Goal: Navigation & Orientation: Find specific page/section

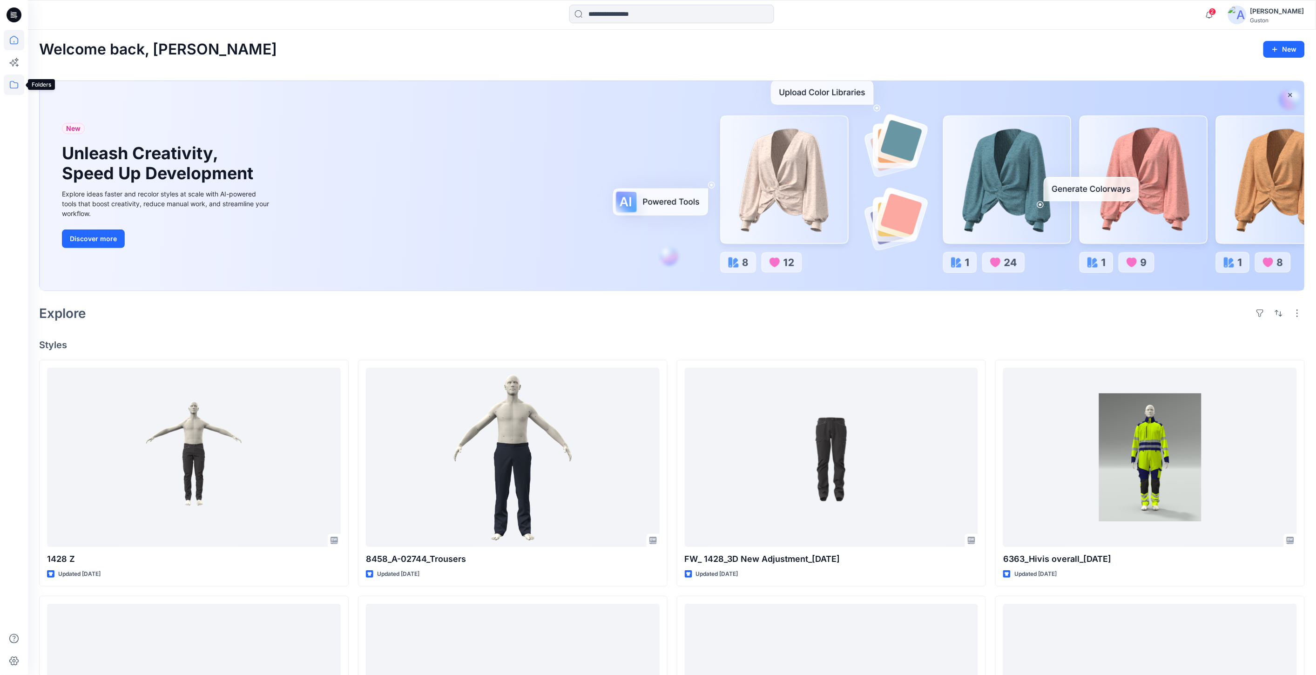
click at [16, 85] on icon at bounding box center [14, 84] width 20 height 20
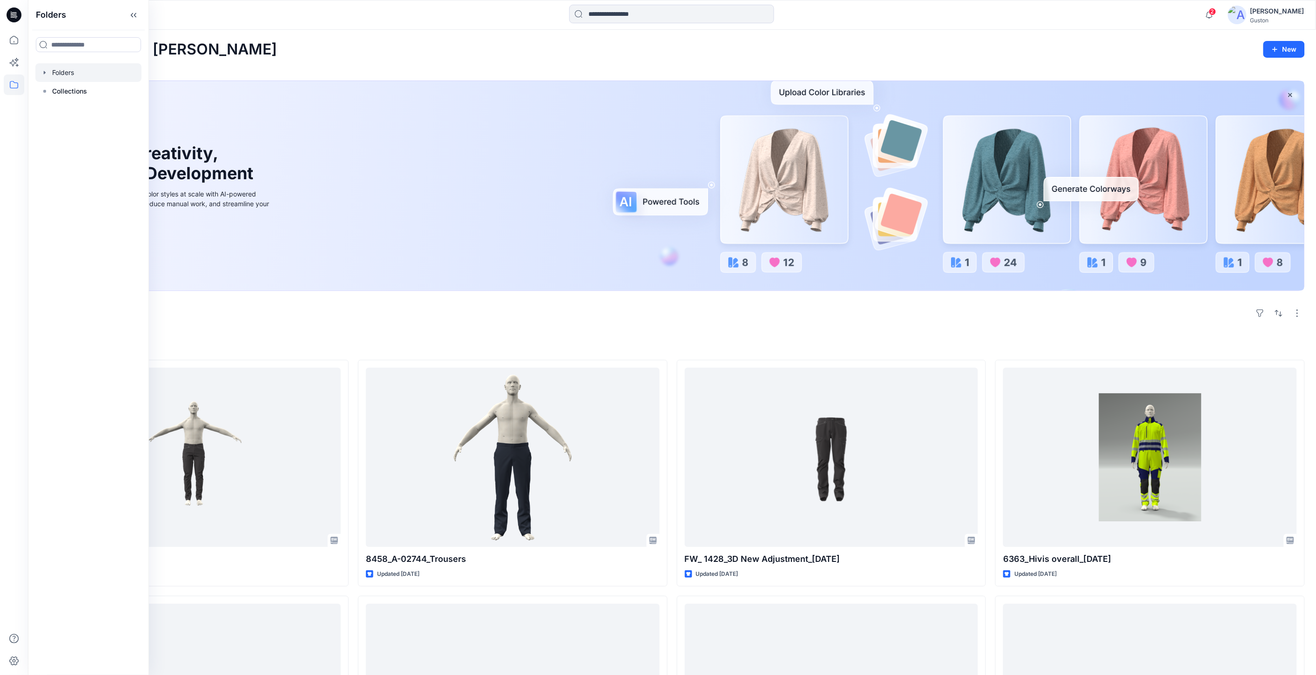
click at [66, 64] on div at bounding box center [88, 72] width 106 height 19
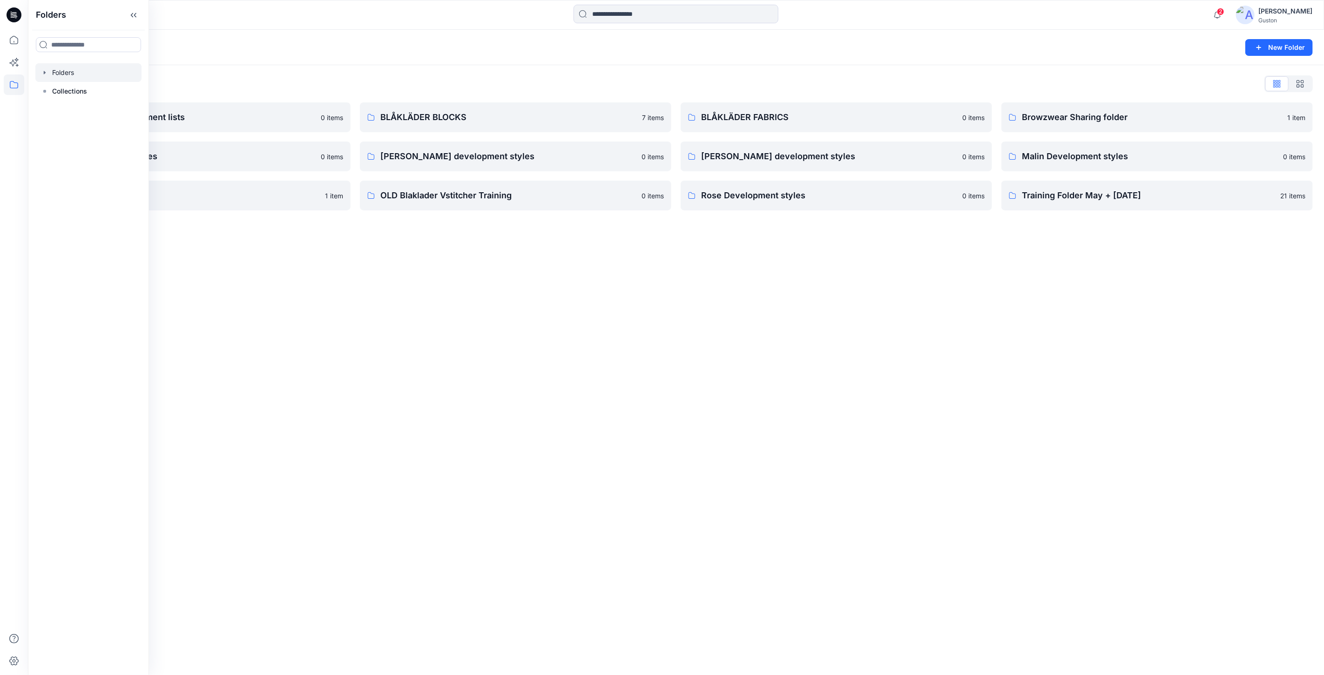
click at [689, 419] on div "Folders New Folder Folders List Avatars and measurement lists 0 items Elin deve…" at bounding box center [676, 352] width 1296 height 645
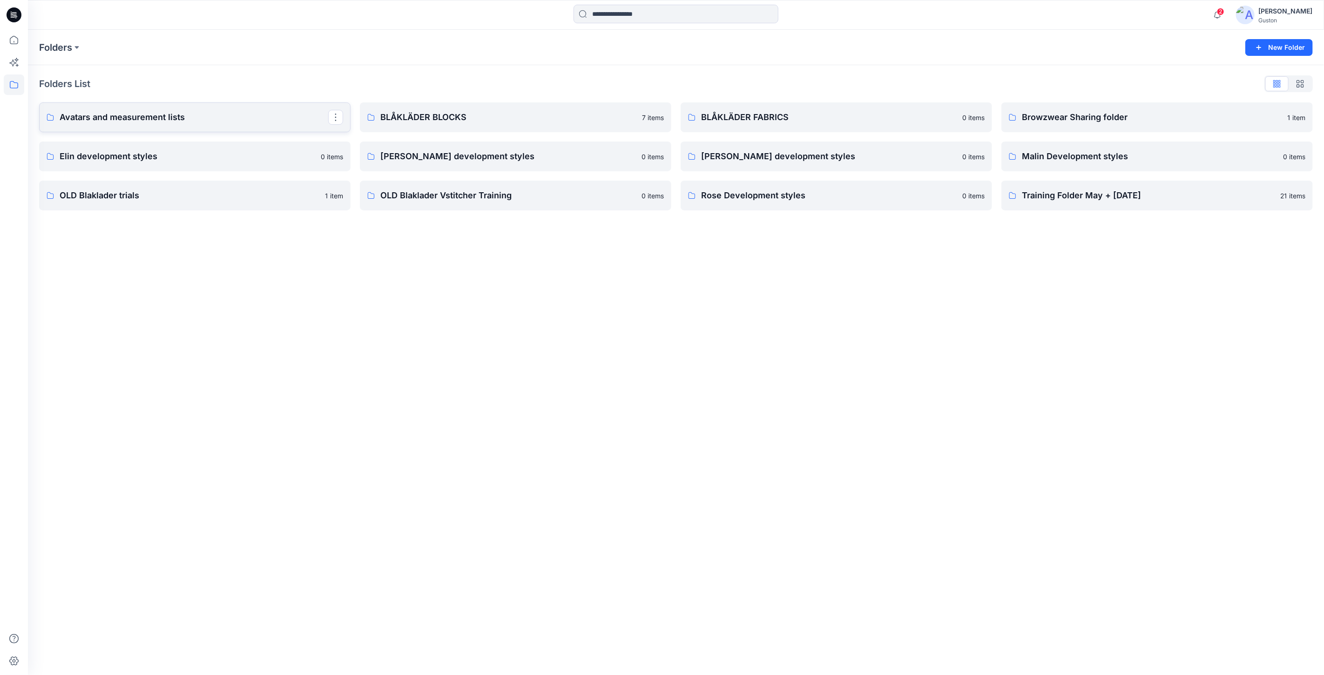
click at [125, 120] on p "Avatars and measurement lists" at bounding box center [194, 117] width 269 height 13
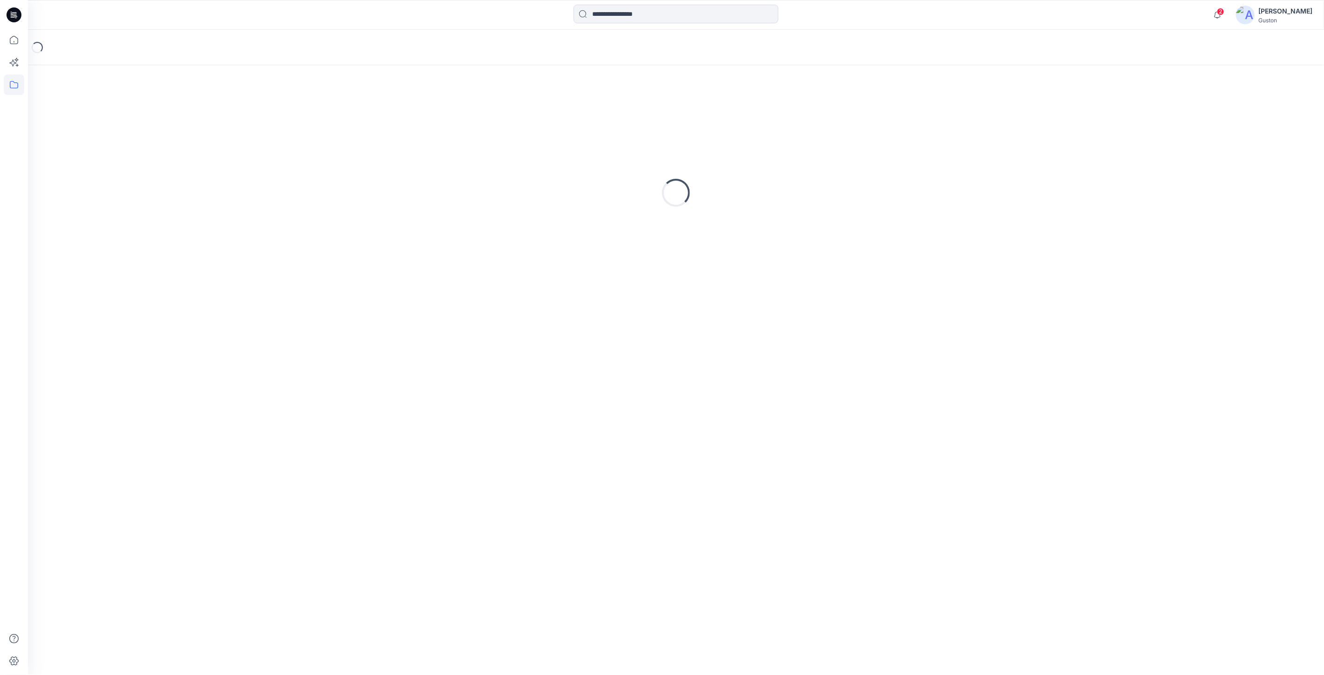
click at [125, 120] on div "Loading..." at bounding box center [675, 192] width 1273 height 233
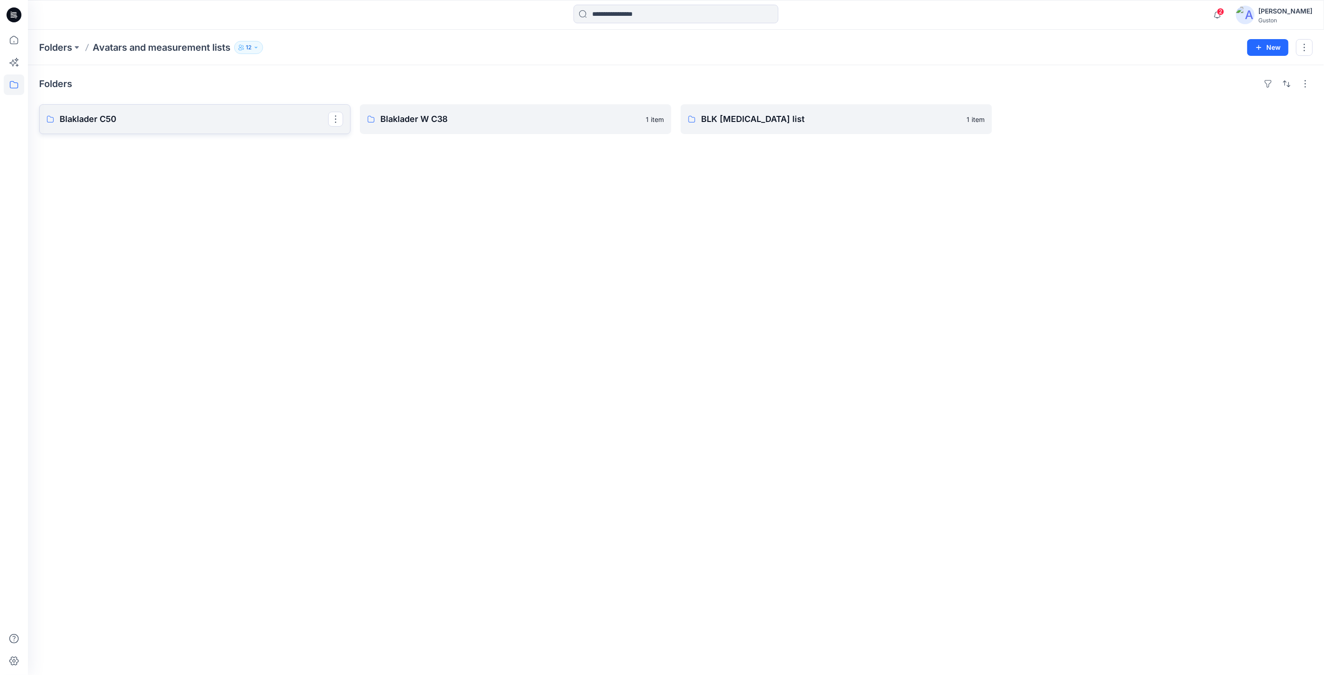
click at [173, 122] on p "Blaklader C50" at bounding box center [194, 119] width 269 height 13
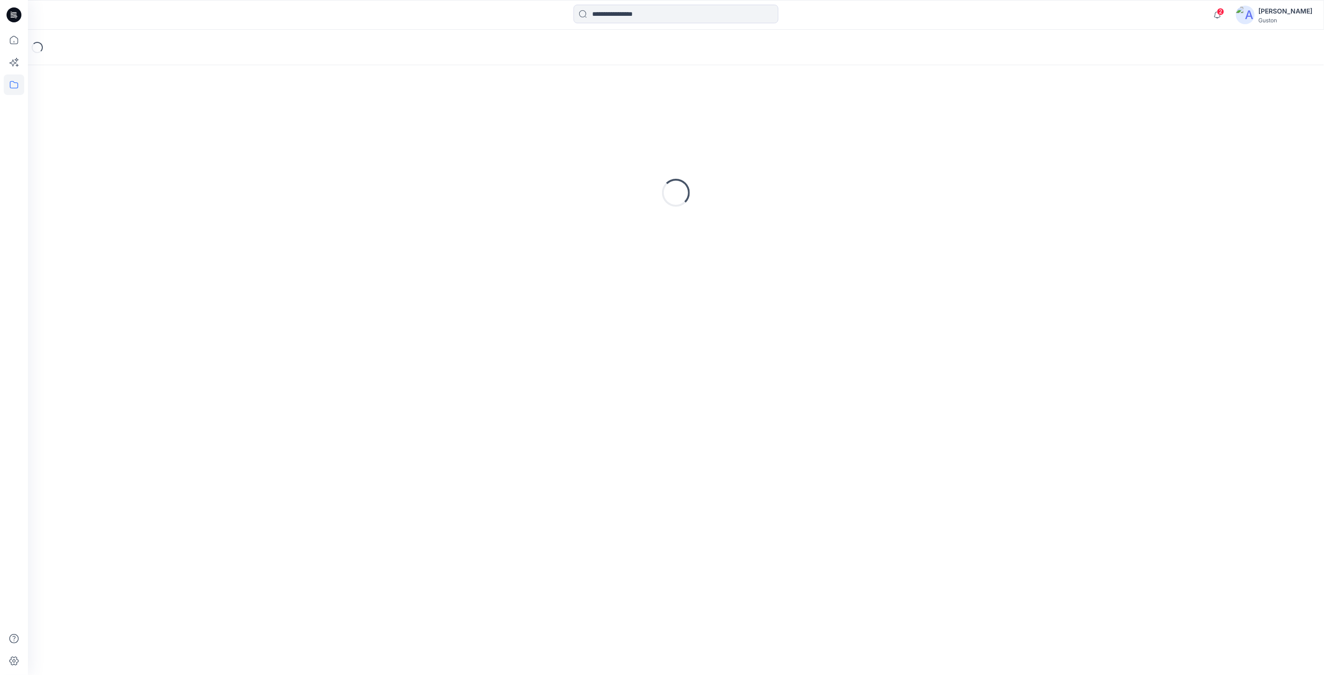
click at [173, 122] on div "Loading..." at bounding box center [675, 192] width 1273 height 233
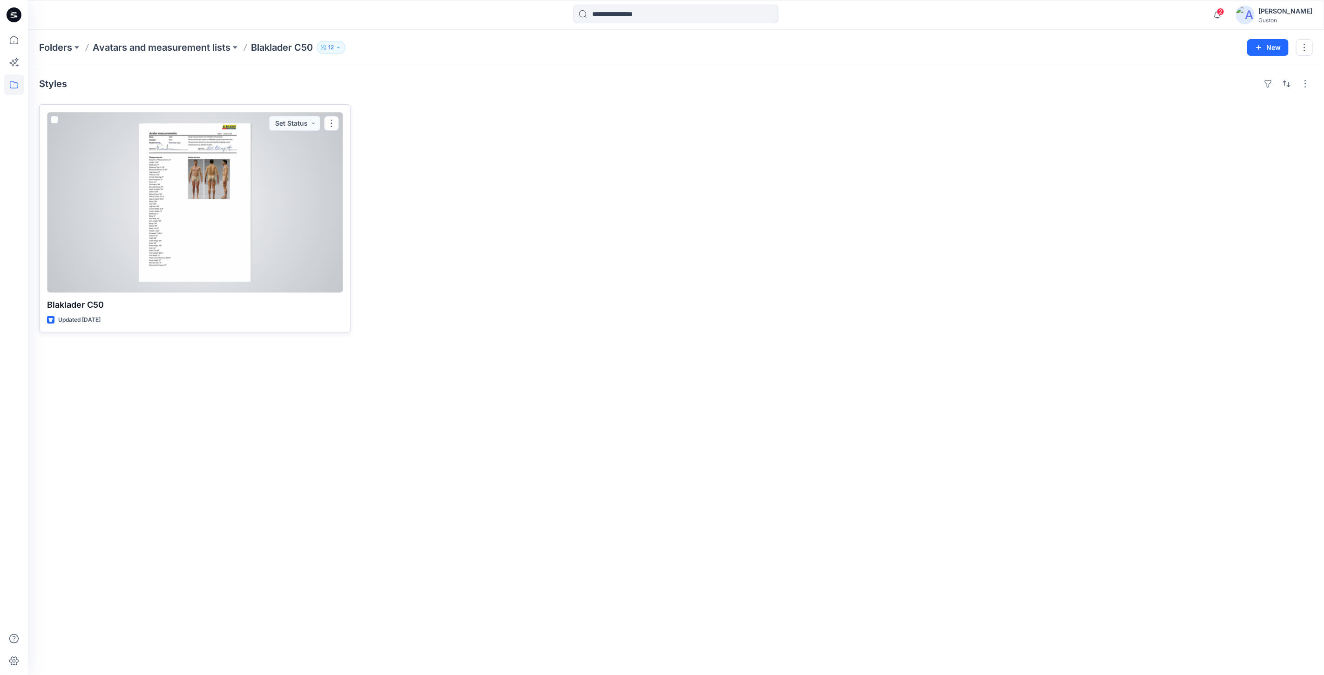
click at [176, 162] on div at bounding box center [195, 202] width 296 height 181
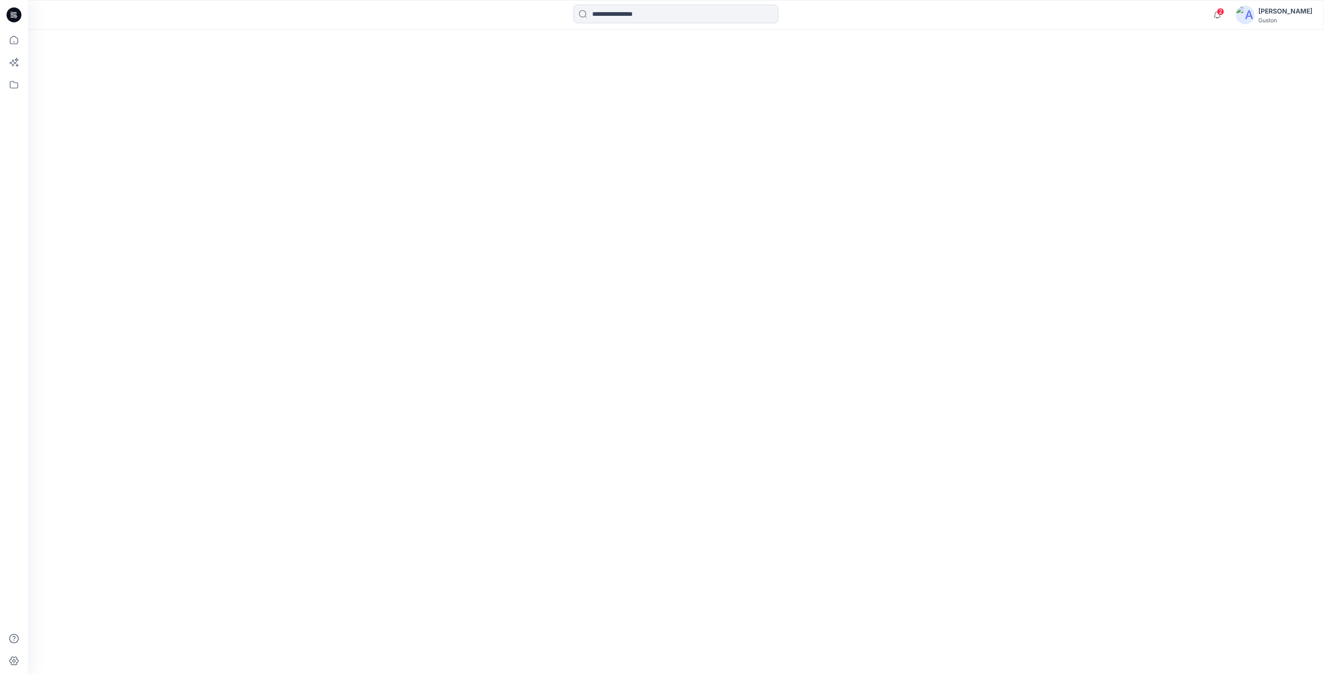
click at [176, 162] on div at bounding box center [676, 352] width 1296 height 645
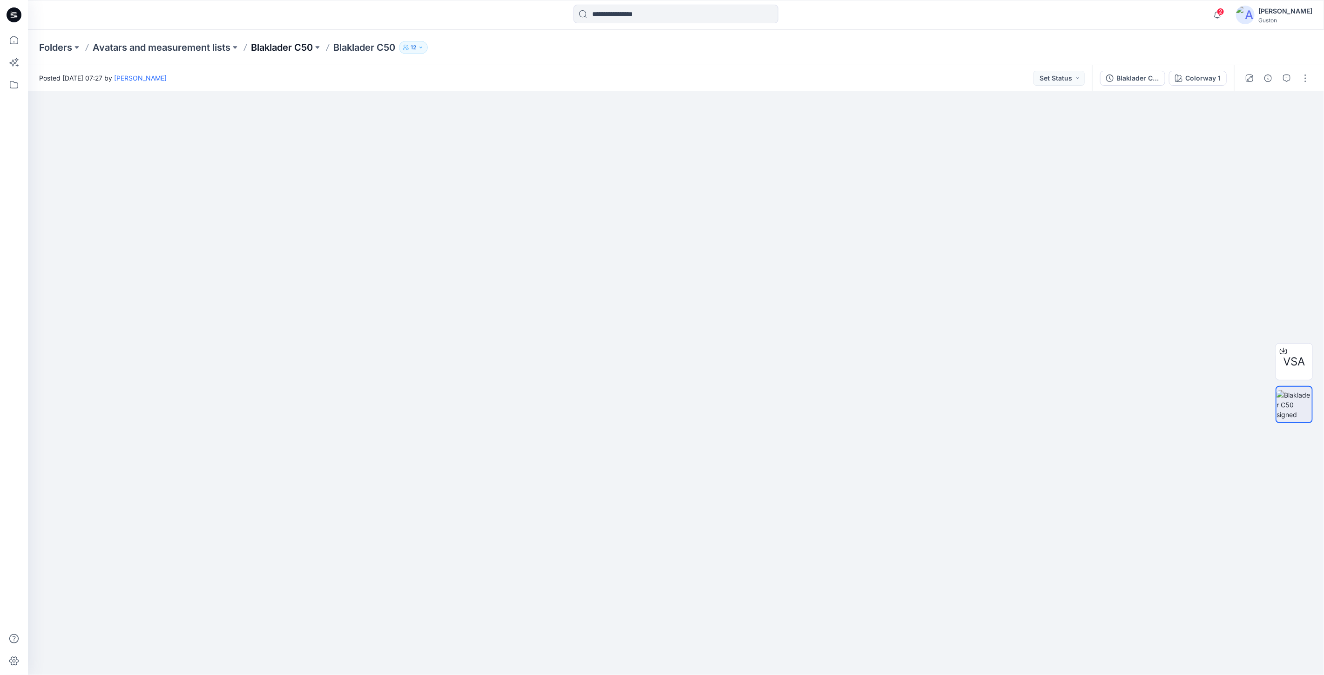
click at [300, 49] on p "Blaklader C50" at bounding box center [282, 47] width 62 height 13
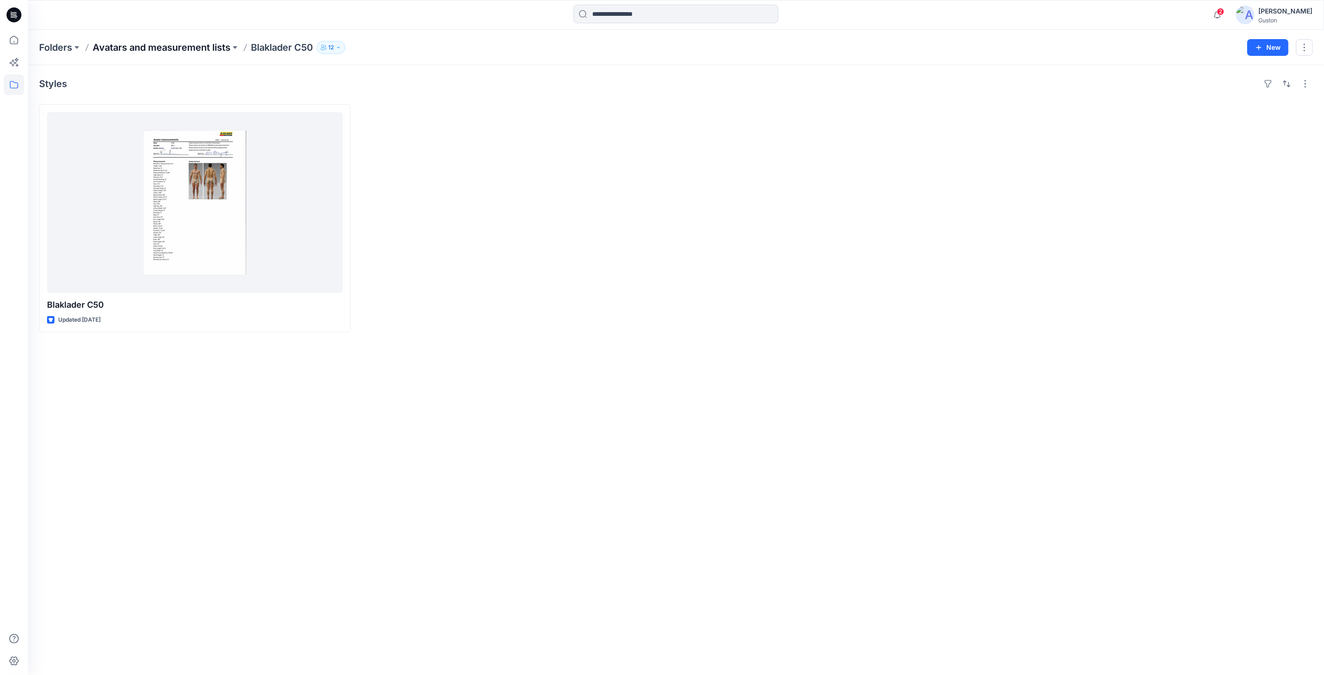
click at [213, 50] on p "Avatars and measurement lists" at bounding box center [162, 47] width 138 height 13
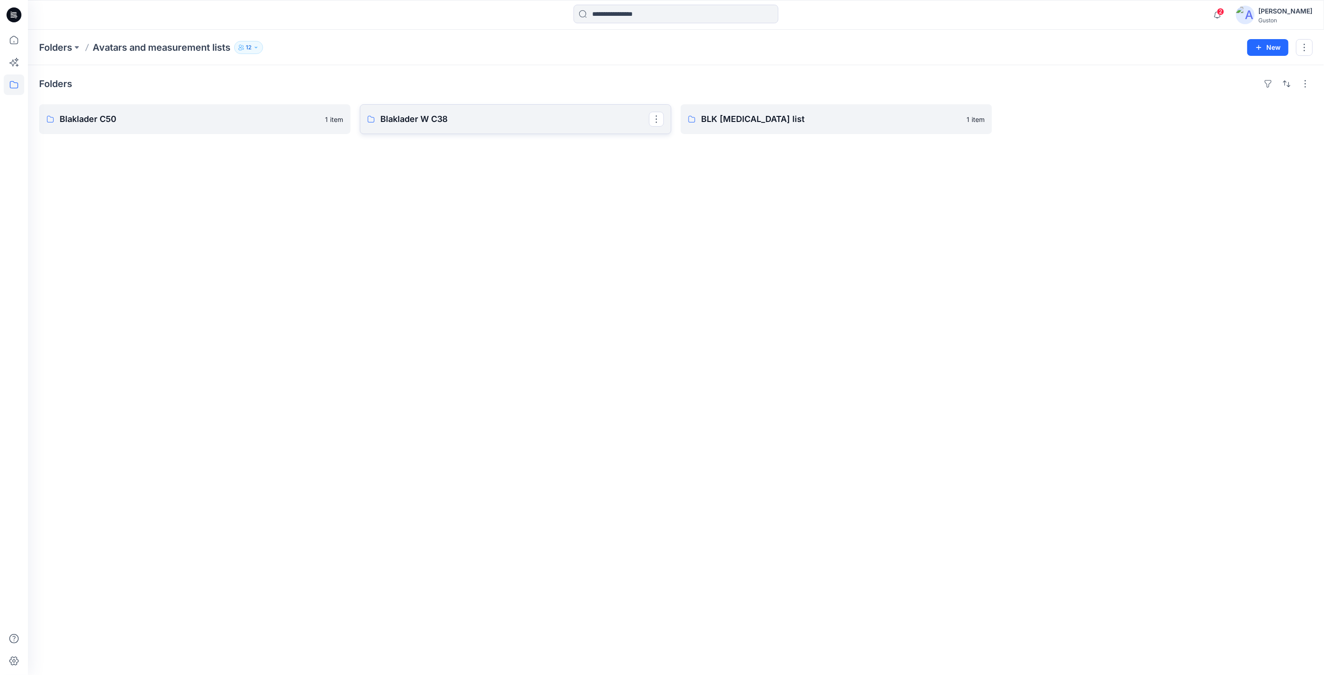
click at [477, 126] on link "Blaklader W C38" at bounding box center [515, 119] width 311 height 30
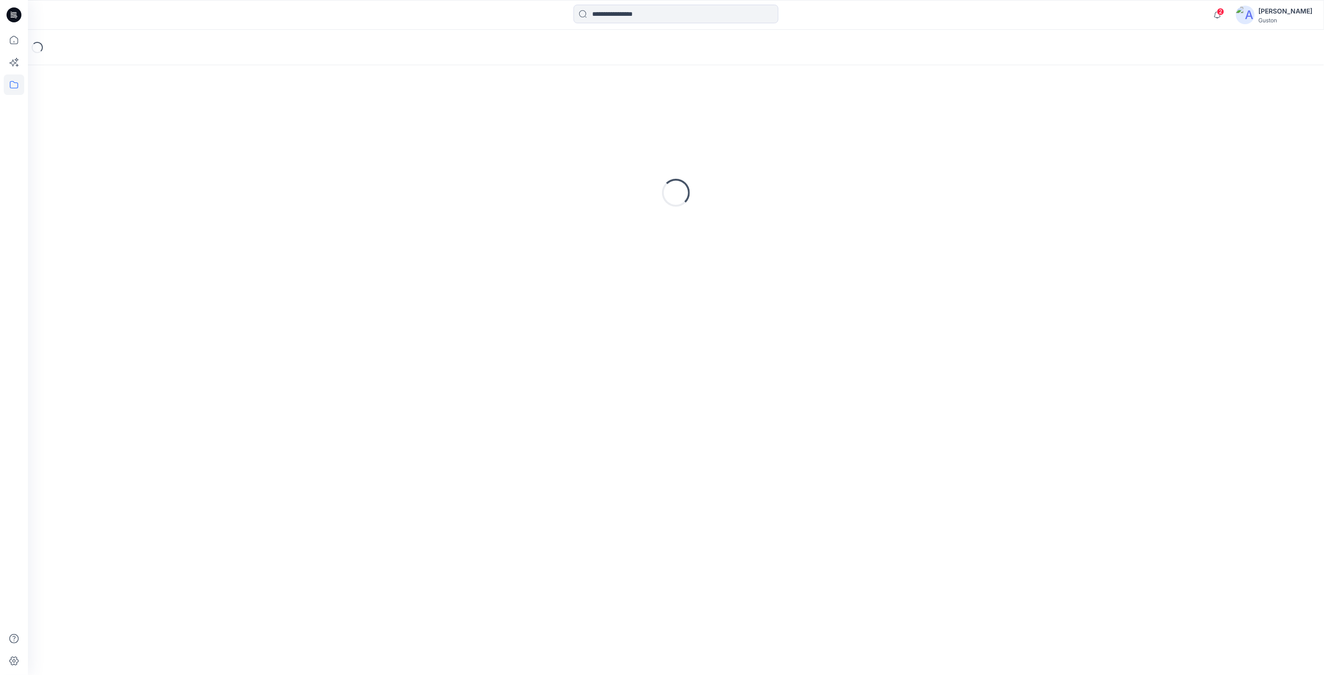
click at [477, 126] on div "Loading..." at bounding box center [675, 192] width 1273 height 233
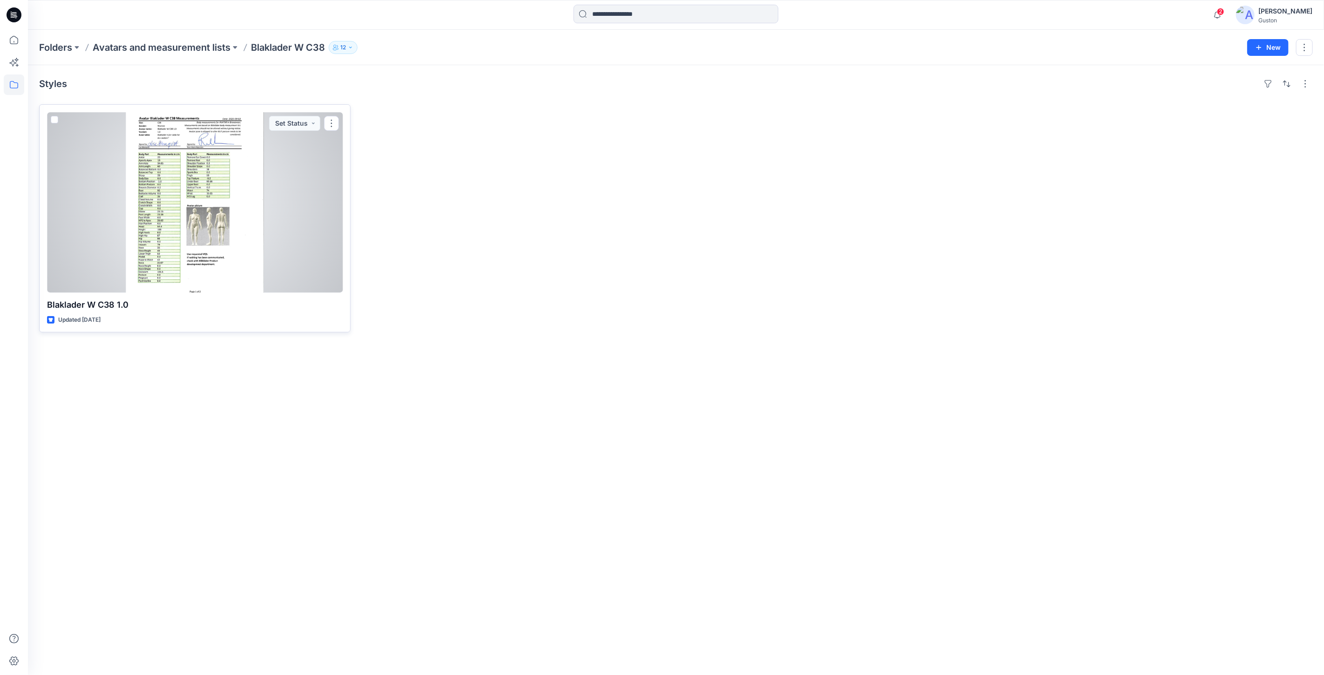
click at [187, 210] on div at bounding box center [195, 202] width 296 height 181
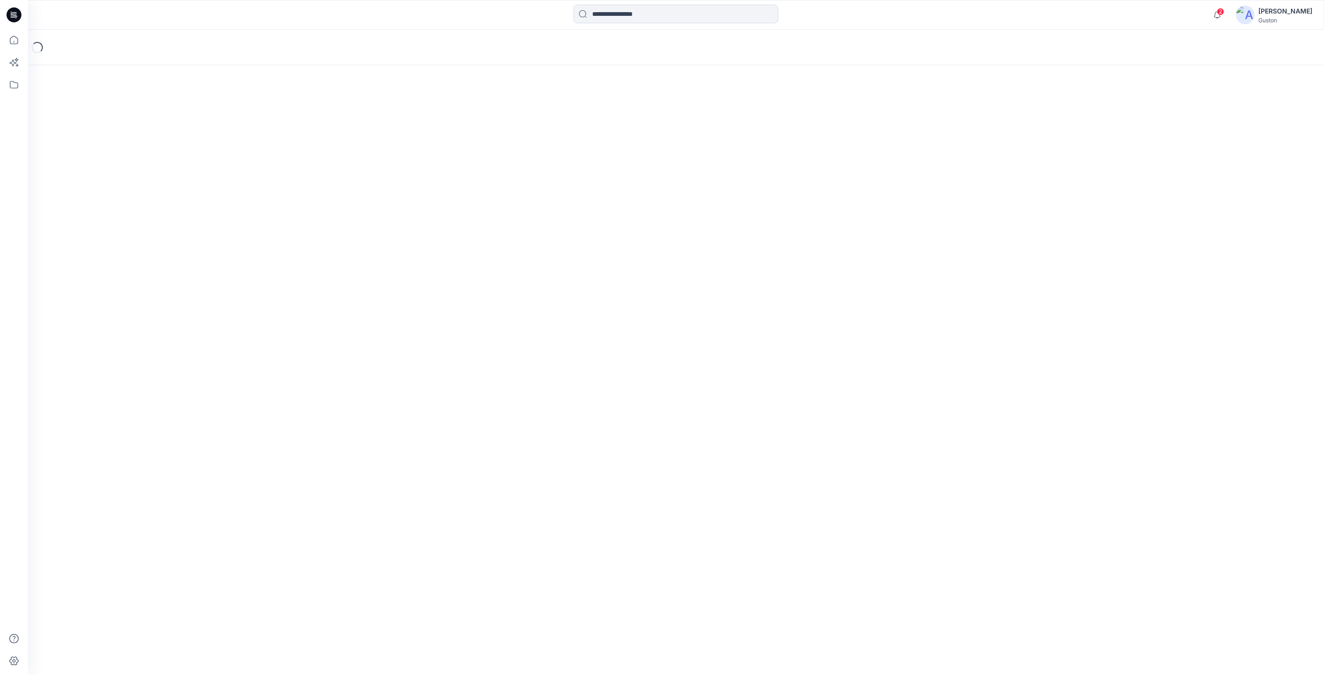
click at [187, 209] on div "Loading..." at bounding box center [676, 352] width 1296 height 645
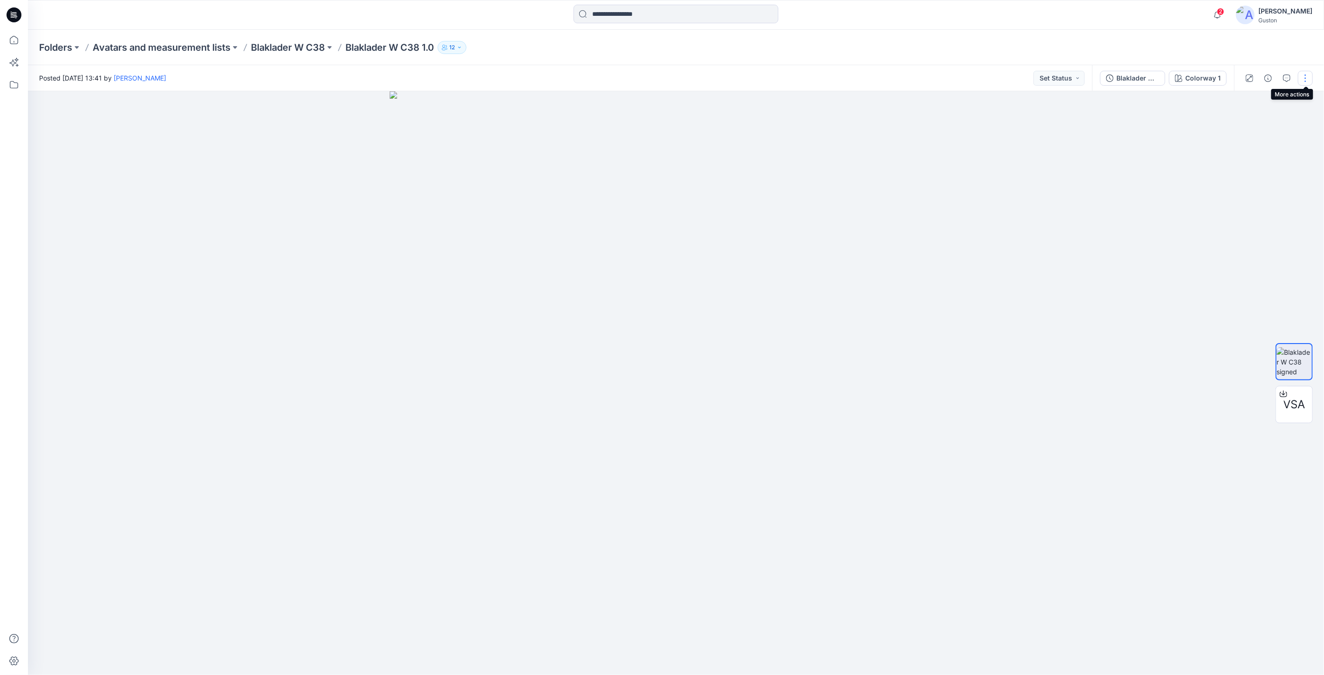
click at [1304, 80] on button "button" at bounding box center [1305, 78] width 15 height 15
click at [1118, 241] on div at bounding box center [676, 383] width 1296 height 584
click at [1288, 404] on span "VSA" at bounding box center [1294, 404] width 22 height 17
